Goal: Check status: Check status

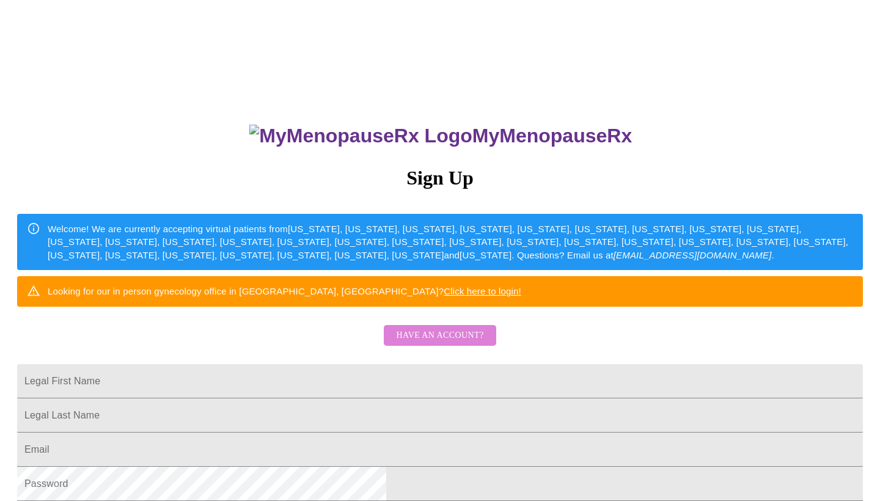
click at [477, 344] on span "Have an account?" at bounding box center [439, 335] width 87 height 15
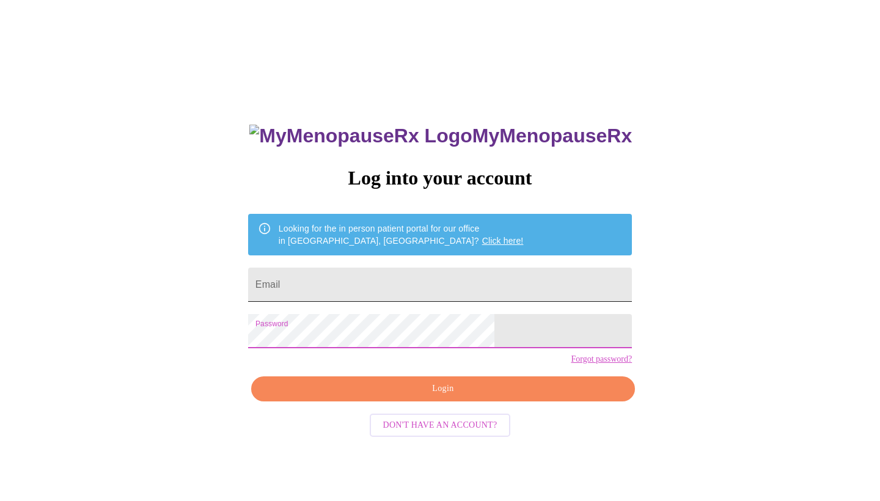
click at [447, 286] on input "Email" at bounding box center [440, 285] width 384 height 34
click at [392, 276] on input "Email" at bounding box center [440, 285] width 384 height 34
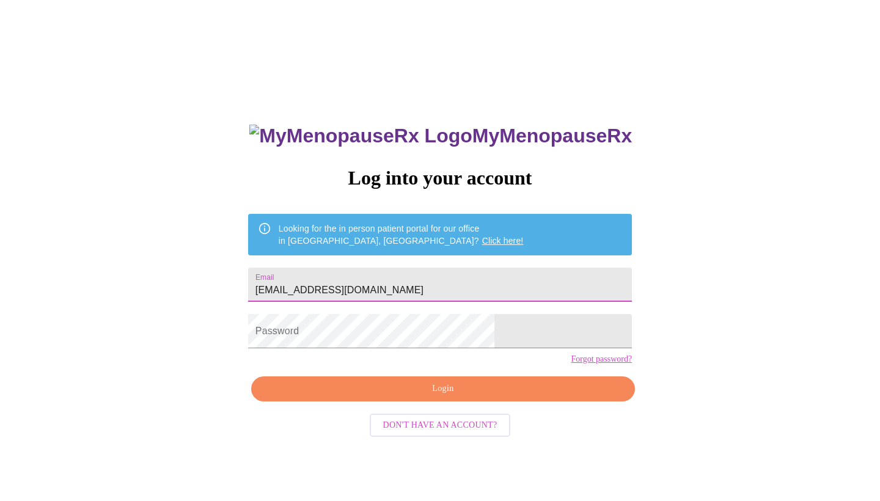
type input "[EMAIL_ADDRESS][DOMAIN_NAME]"
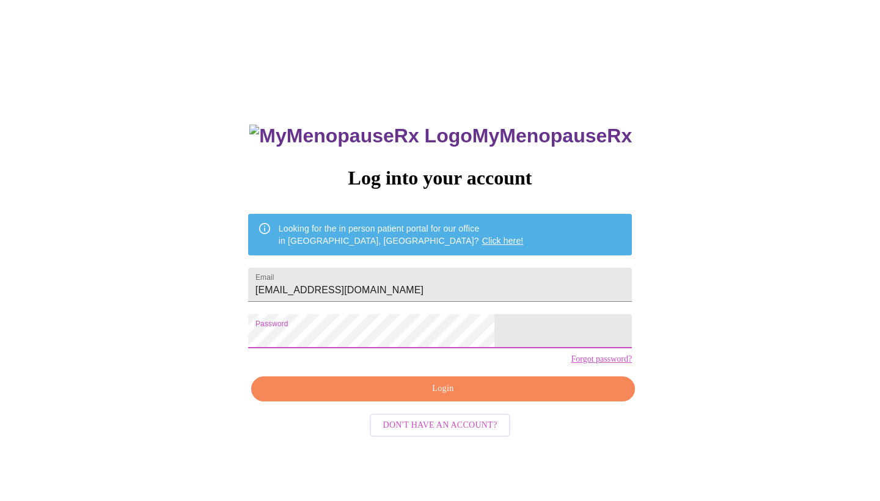
click at [454, 397] on span "Login" at bounding box center [443, 388] width 356 height 15
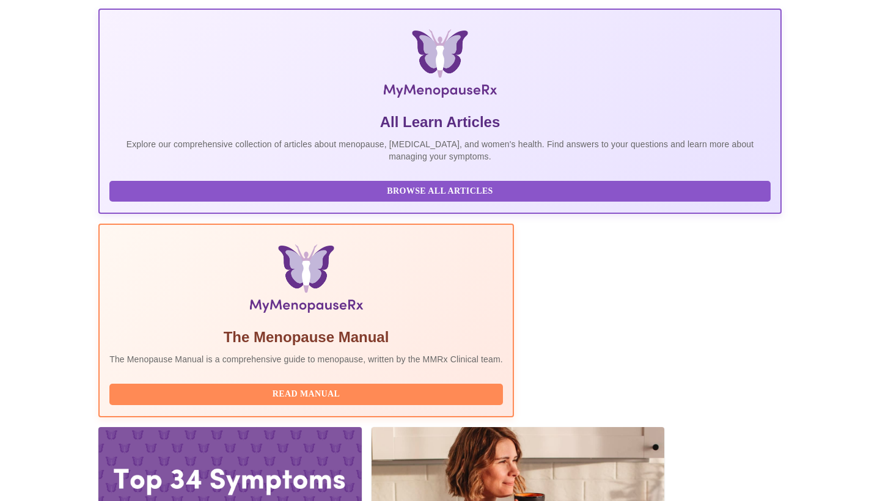
scroll to position [167, 0]
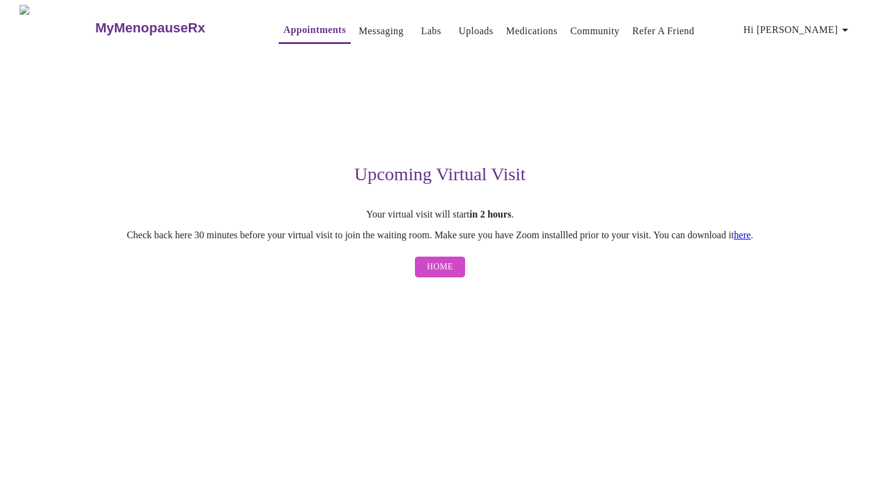
click at [451, 272] on span "Home" at bounding box center [440, 267] width 26 height 15
